Goal: Task Accomplishment & Management: Complete application form

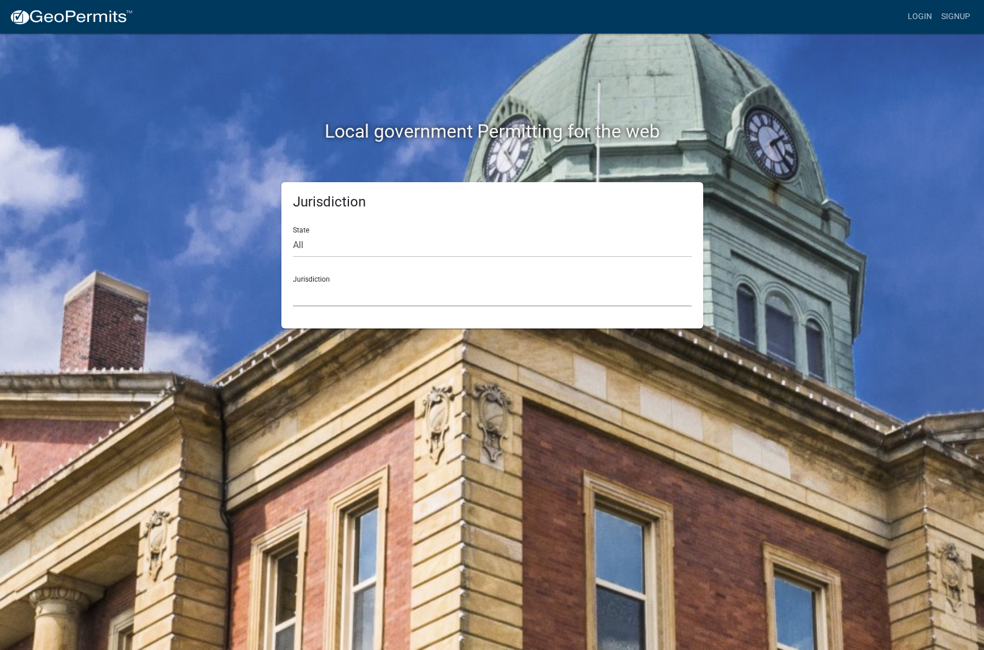
click at [350, 289] on select "[GEOGRAPHIC_DATA], [US_STATE] [GEOGRAPHIC_DATA], [US_STATE][PERSON_NAME][GEOGRA…" at bounding box center [492, 295] width 399 height 24
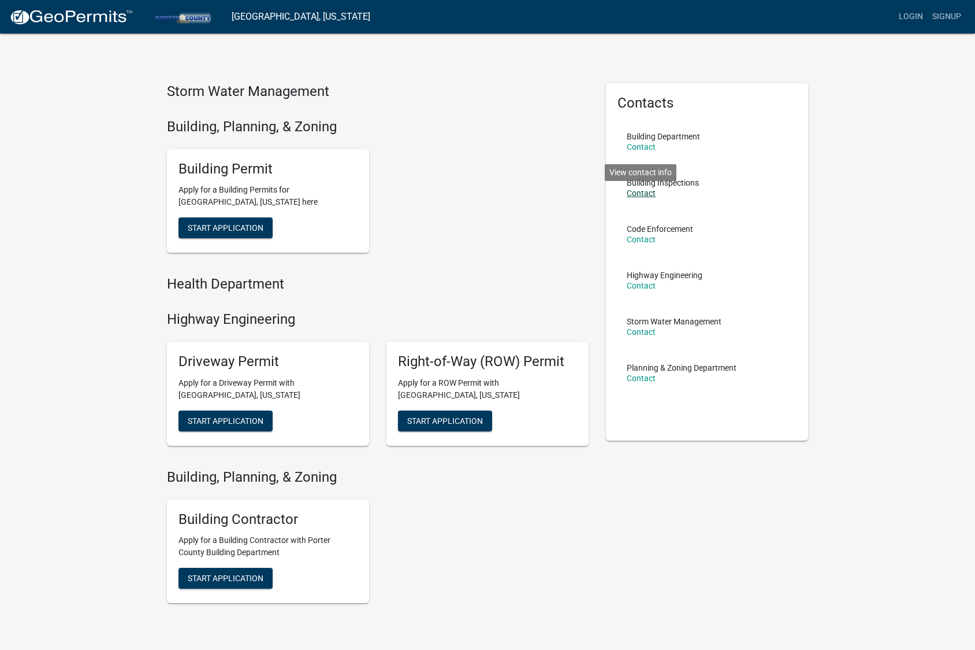
click at [645, 193] on link "Contact" at bounding box center [641, 192] width 29 height 9
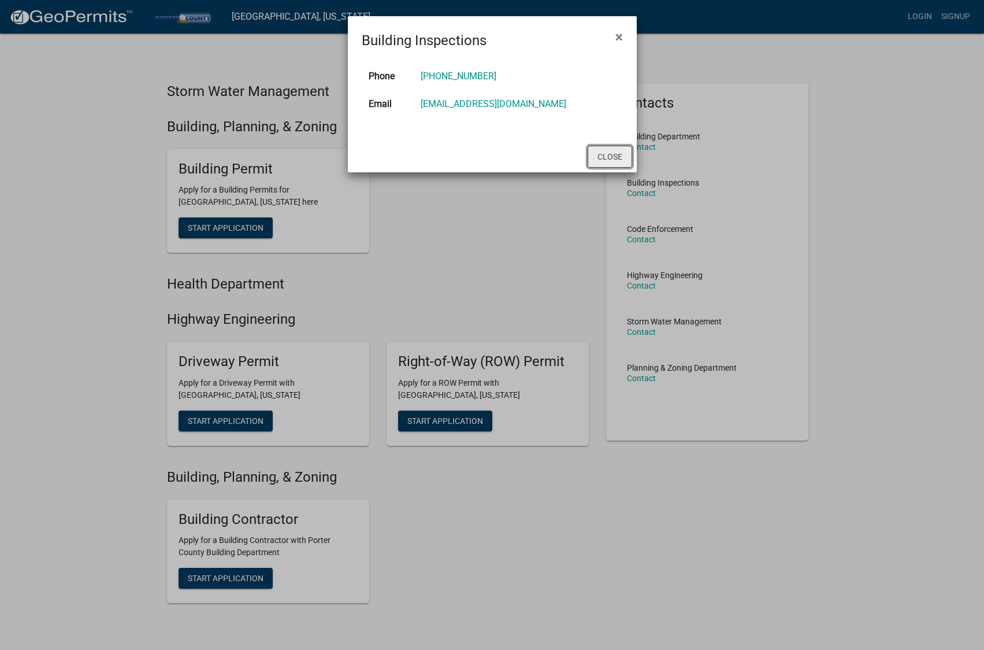
click at [613, 159] on button "Close" at bounding box center [610, 157] width 44 height 22
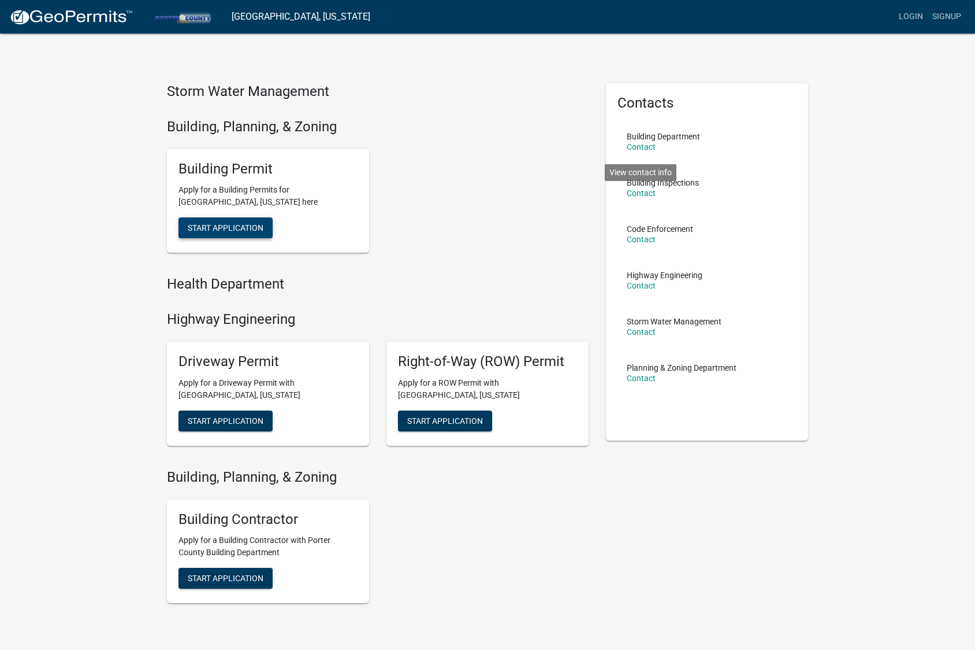
click at [239, 229] on span "Start Application" at bounding box center [226, 227] width 76 height 9
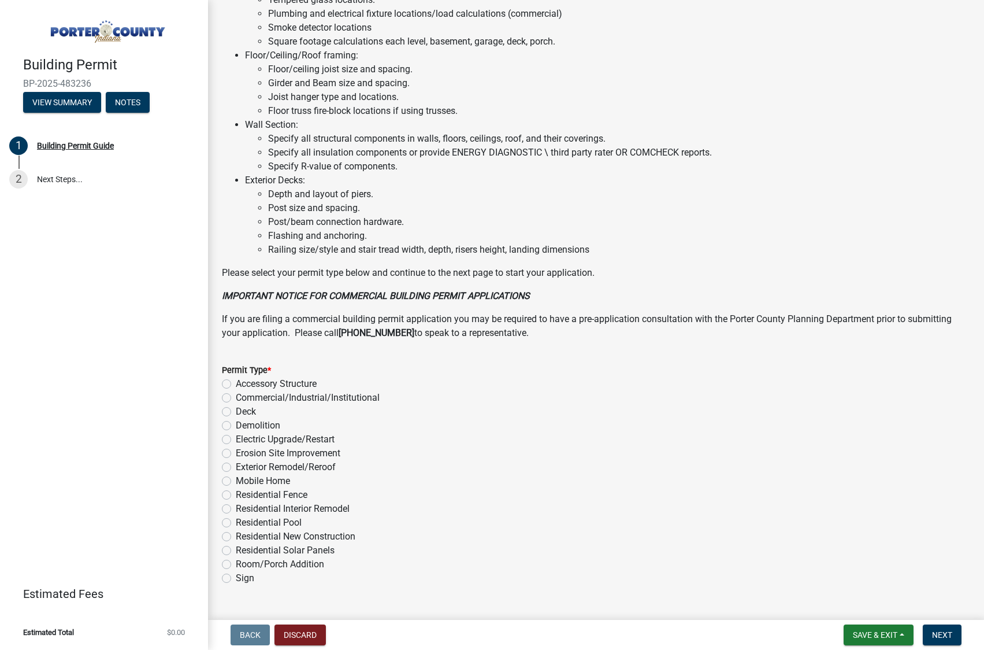
scroll to position [684, 0]
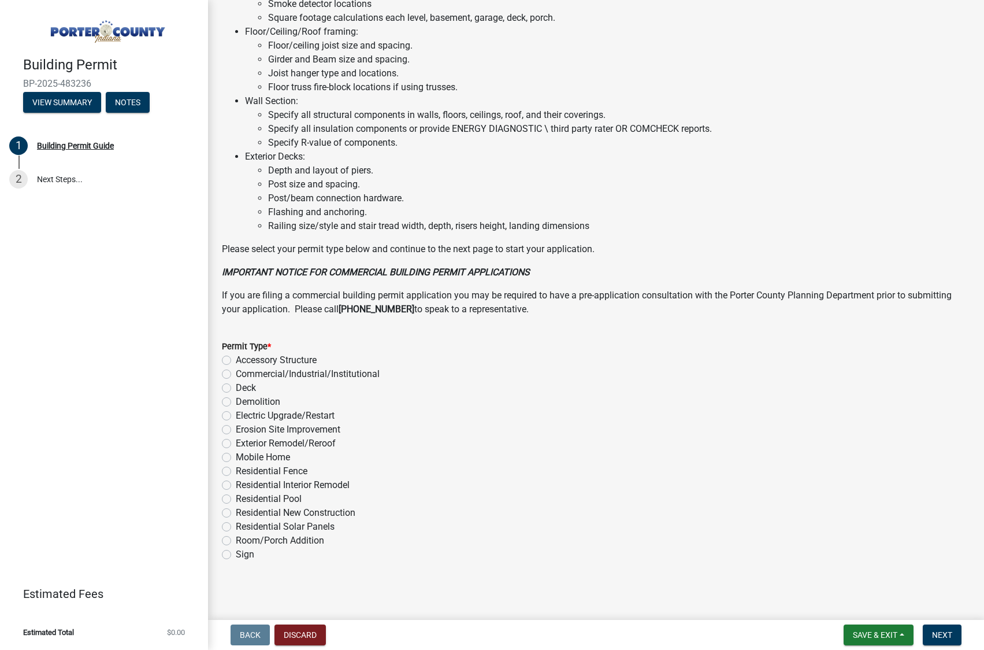
click at [231, 359] on div "Accessory Structure" at bounding box center [596, 360] width 748 height 14
click at [236, 359] on label "Accessory Structure" at bounding box center [276, 360] width 81 height 14
click at [236, 359] on input "Accessory Structure" at bounding box center [240, 357] width 8 height 8
radio input "true"
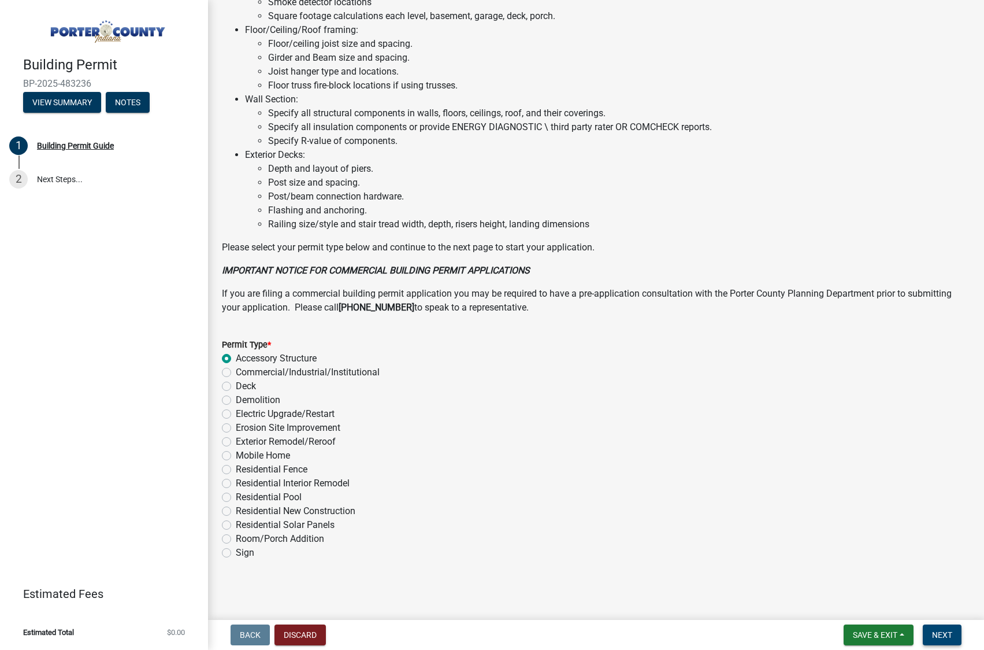
click at [951, 636] on span "Next" at bounding box center [942, 634] width 20 height 9
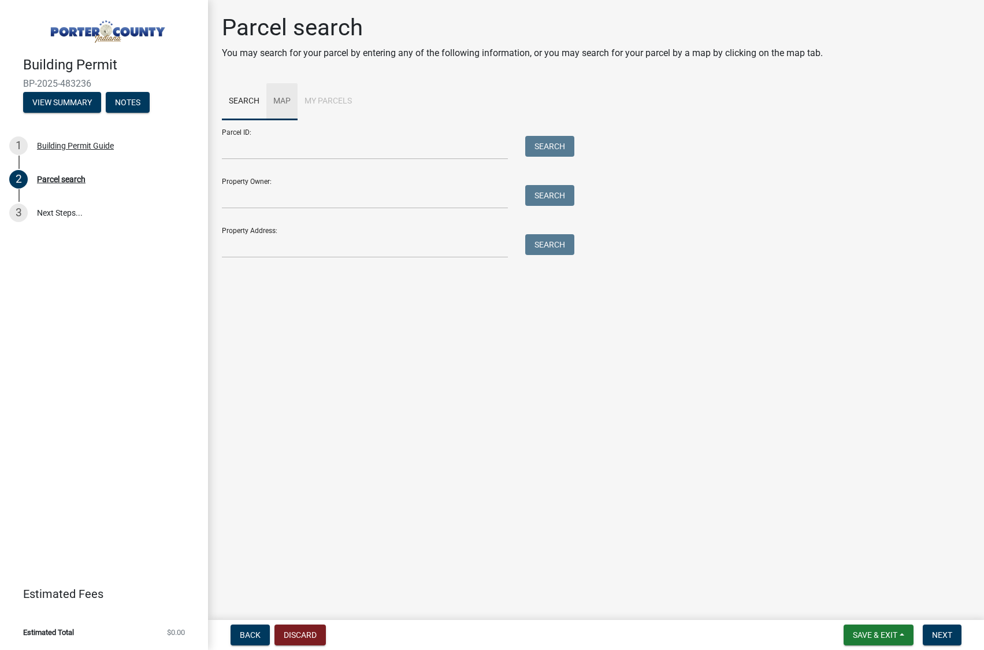
click at [281, 105] on link "Map" at bounding box center [281, 101] width 31 height 37
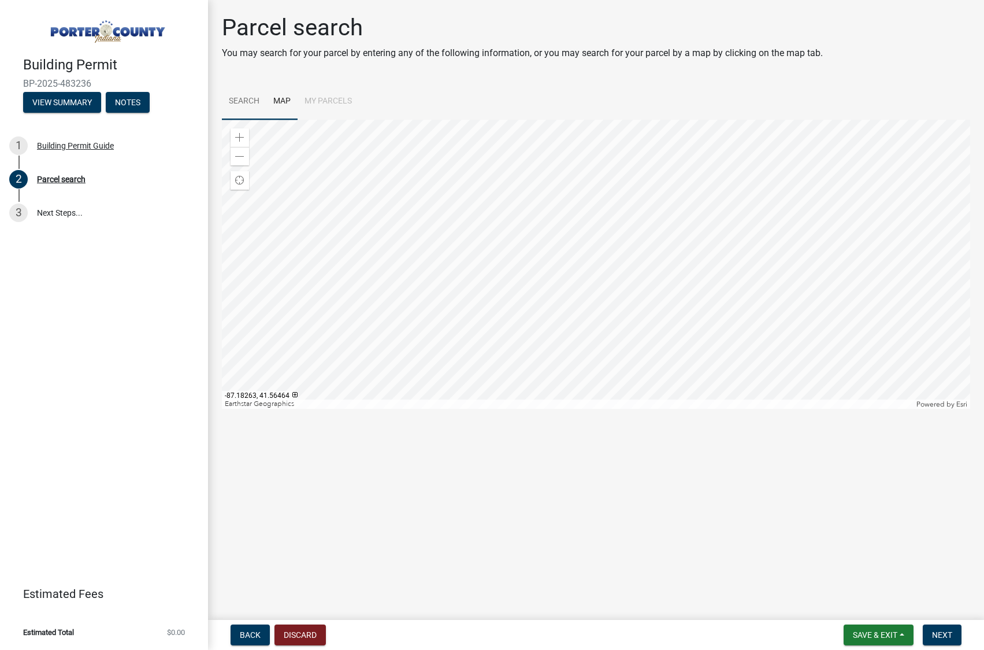
click at [469, 244] on div at bounding box center [596, 264] width 748 height 289
click at [536, 268] on div at bounding box center [596, 264] width 748 height 289
click at [555, 177] on div at bounding box center [596, 264] width 748 height 289
click at [557, 177] on div at bounding box center [596, 264] width 748 height 289
click at [244, 101] on link "Search" at bounding box center [244, 101] width 44 height 37
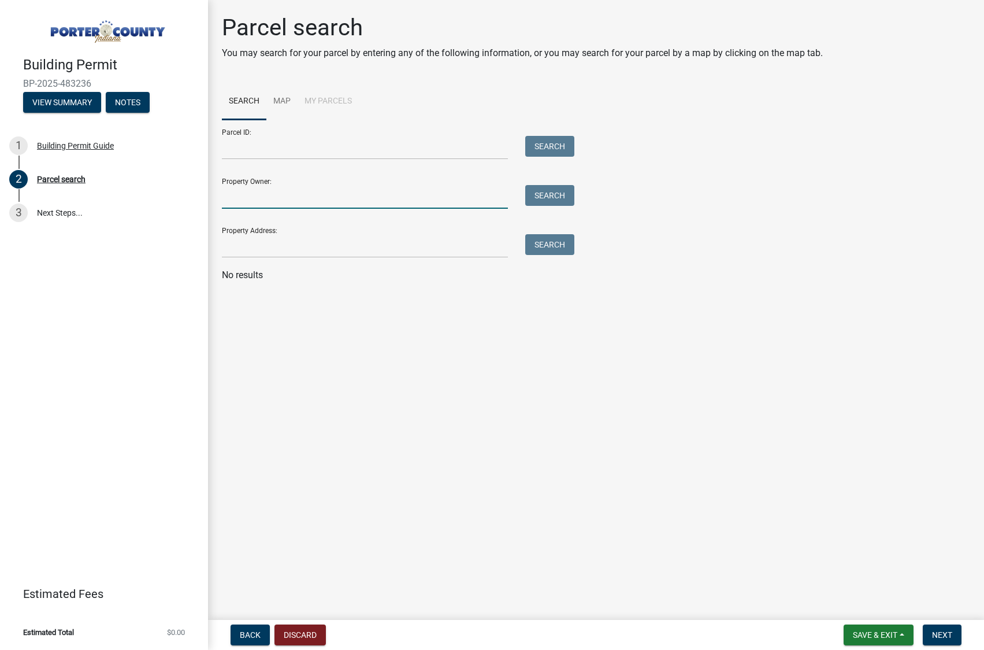
click at [257, 202] on input "Property Owner:" at bounding box center [365, 197] width 286 height 24
type input "J"
click at [257, 248] on input "Property Address:" at bounding box center [365, 246] width 286 height 24
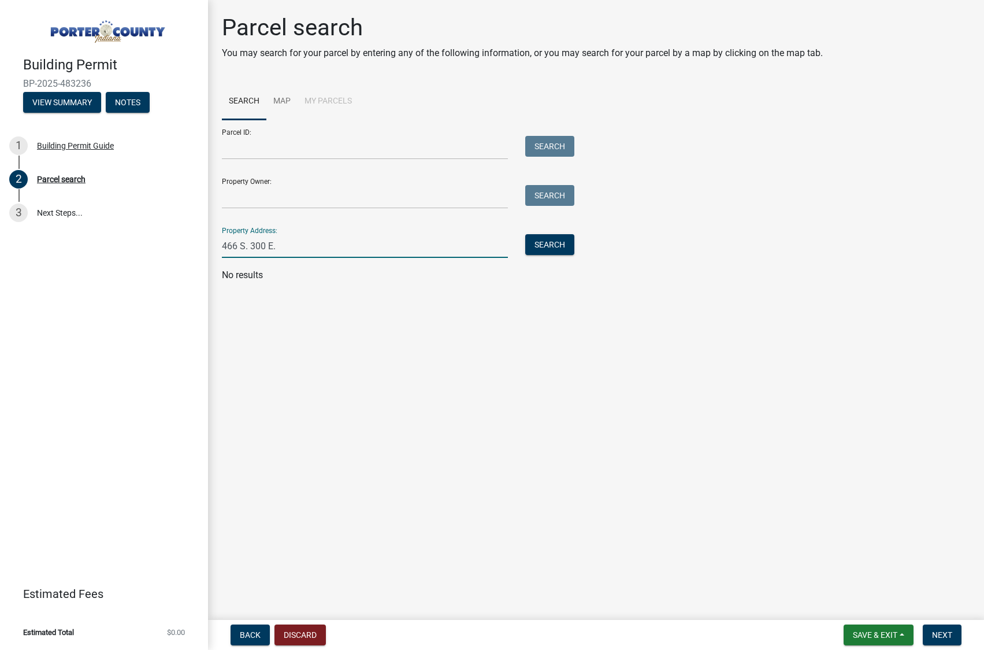
type input "466 S. 300 E."
click at [546, 243] on button "Search" at bounding box center [549, 244] width 49 height 21
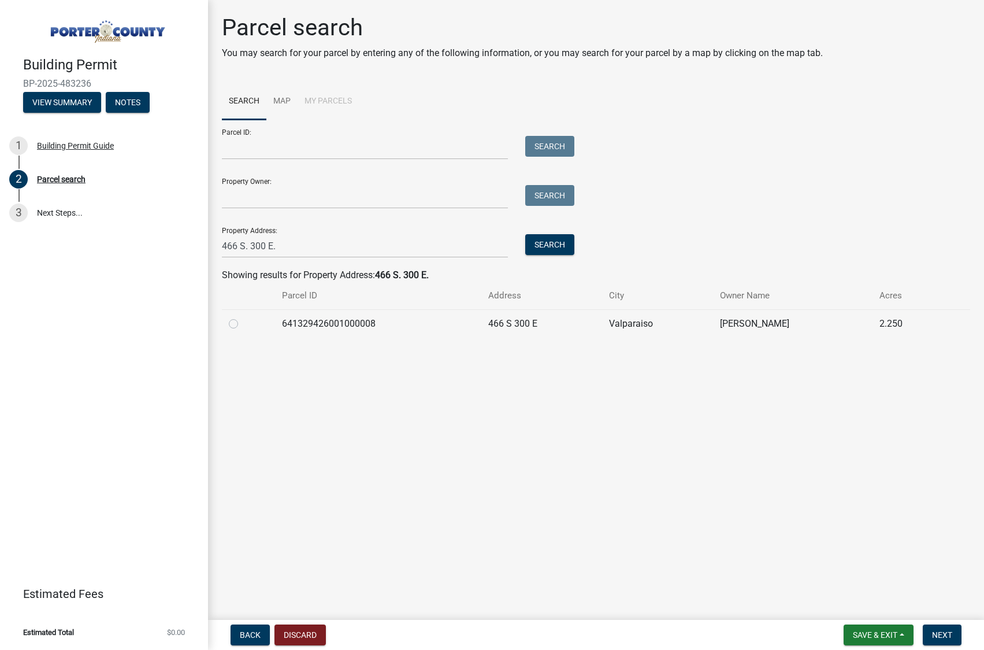
click at [243, 317] on label at bounding box center [243, 317] width 0 height 0
click at [243, 323] on input "radio" at bounding box center [247, 321] width 8 height 8
radio input "true"
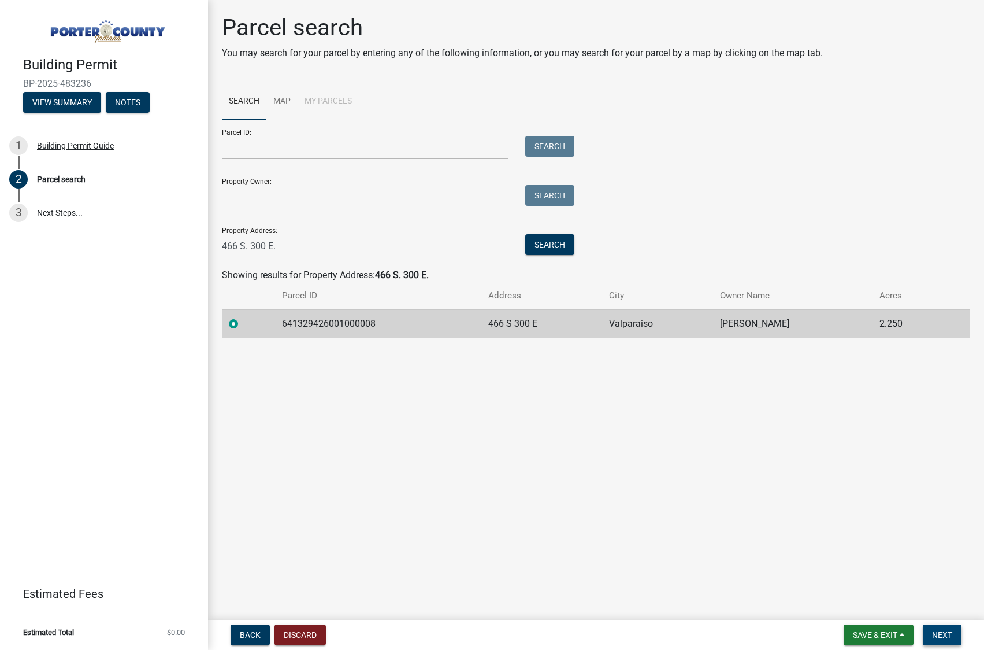
click at [932, 633] on span "Next" at bounding box center [942, 634] width 20 height 9
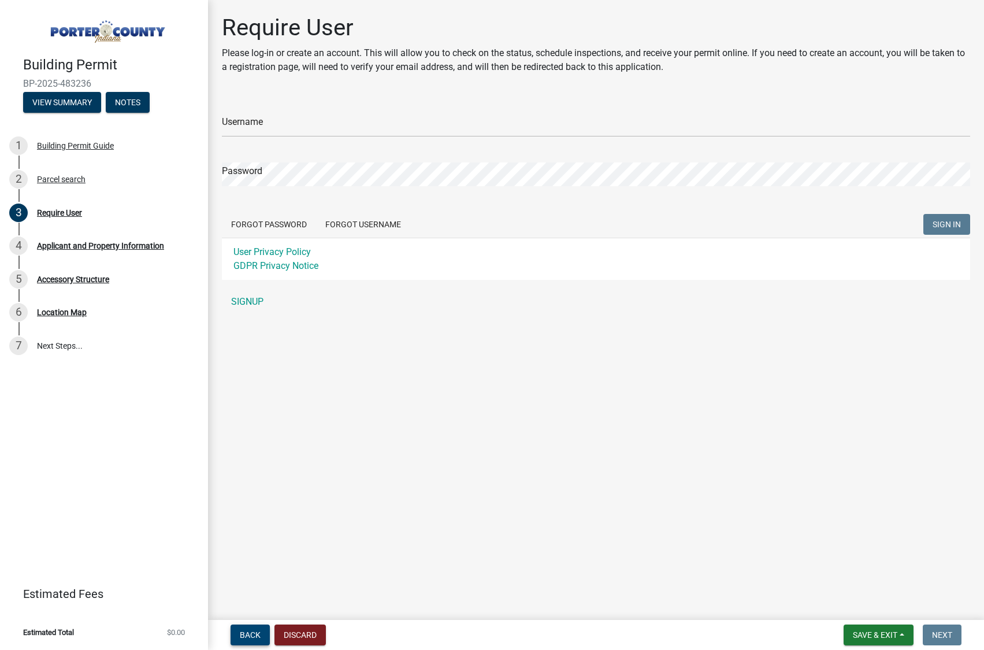
click at [251, 640] on button "Back" at bounding box center [250, 634] width 39 height 21
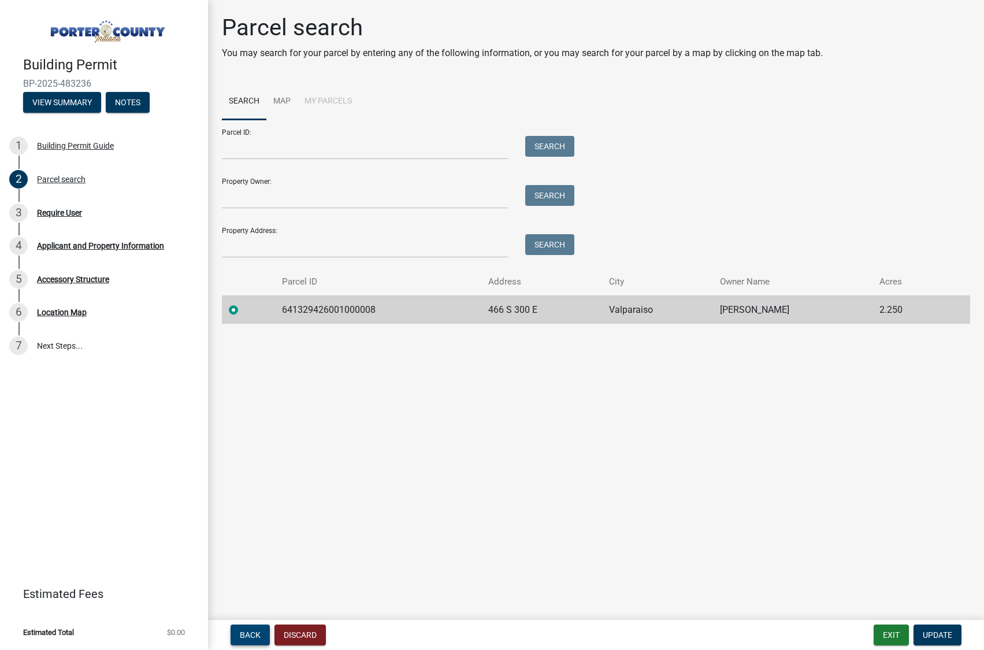
click at [251, 640] on button "Back" at bounding box center [250, 634] width 39 height 21
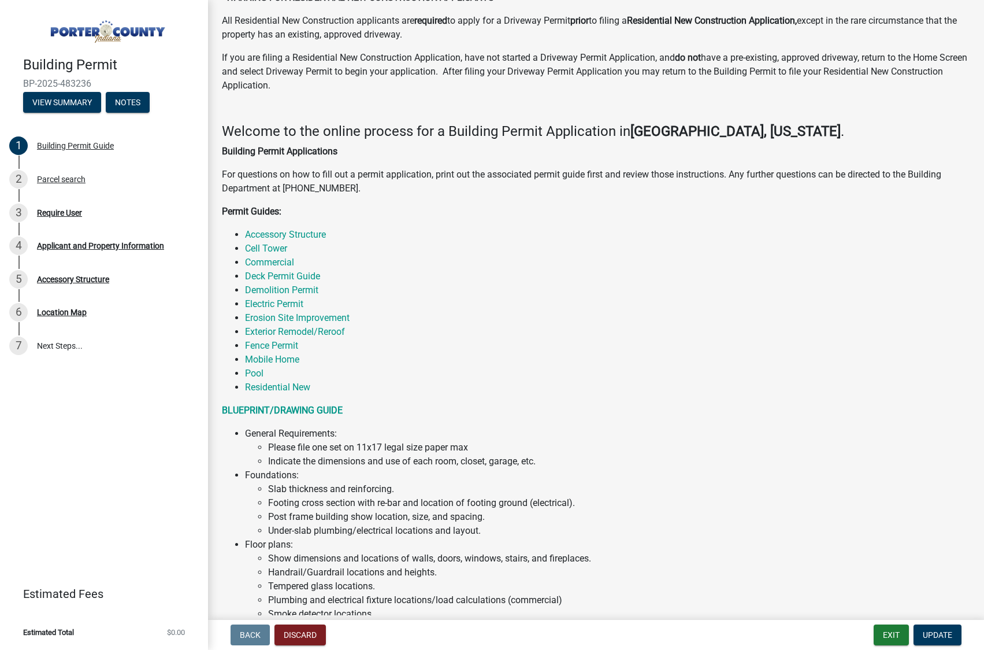
scroll to position [54, 0]
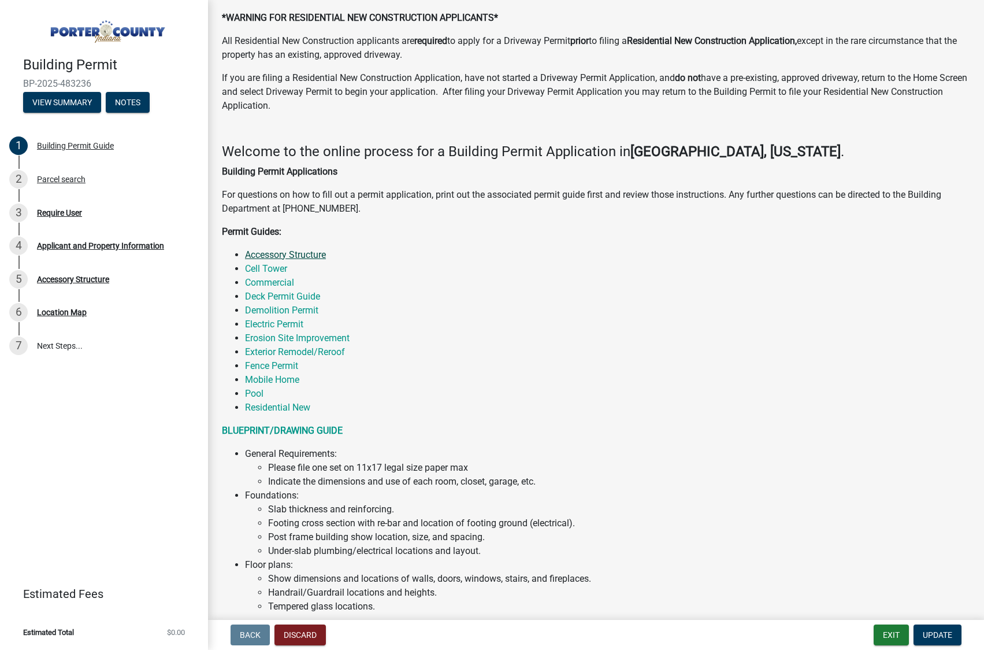
click at [301, 255] on link "Accessory Structure" at bounding box center [285, 254] width 81 height 11
click at [281, 266] on link "Cell Tower" at bounding box center [266, 268] width 42 height 11
click at [296, 404] on link "Residential New" at bounding box center [277, 407] width 65 height 11
